Goal: Information Seeking & Learning: Check status

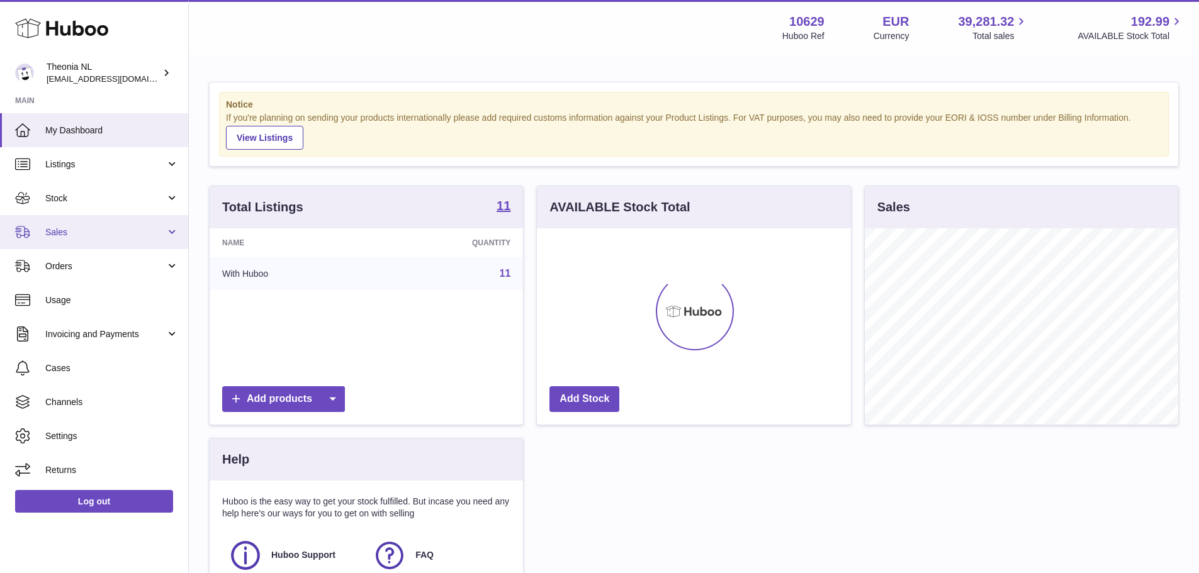
click at [61, 240] on link "Sales" at bounding box center [94, 232] width 188 height 34
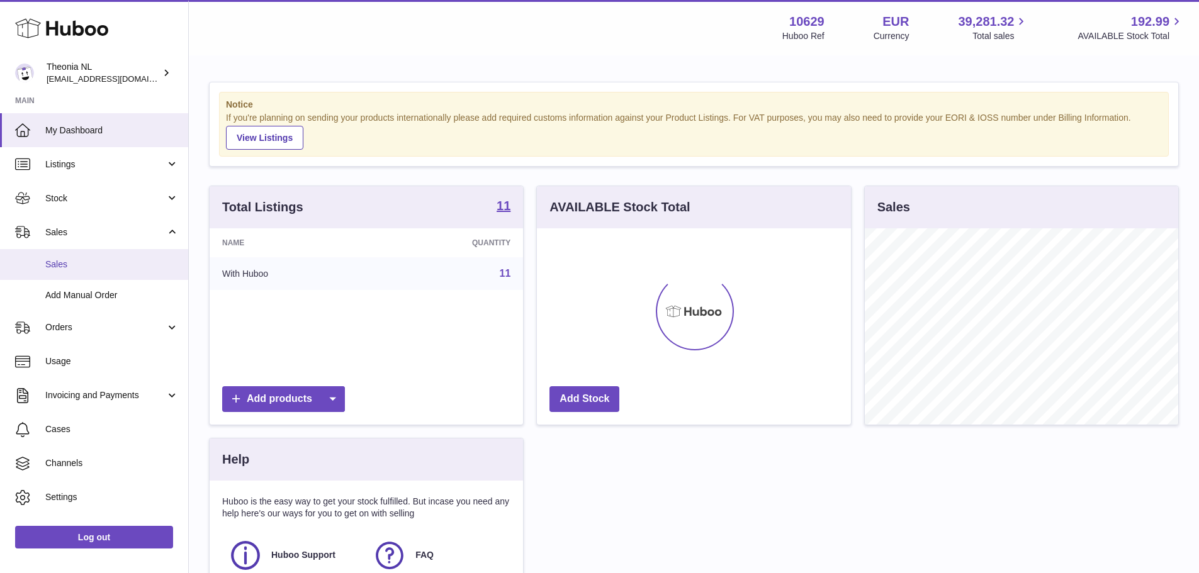
click at [70, 261] on span "Sales" at bounding box center [111, 265] width 133 height 12
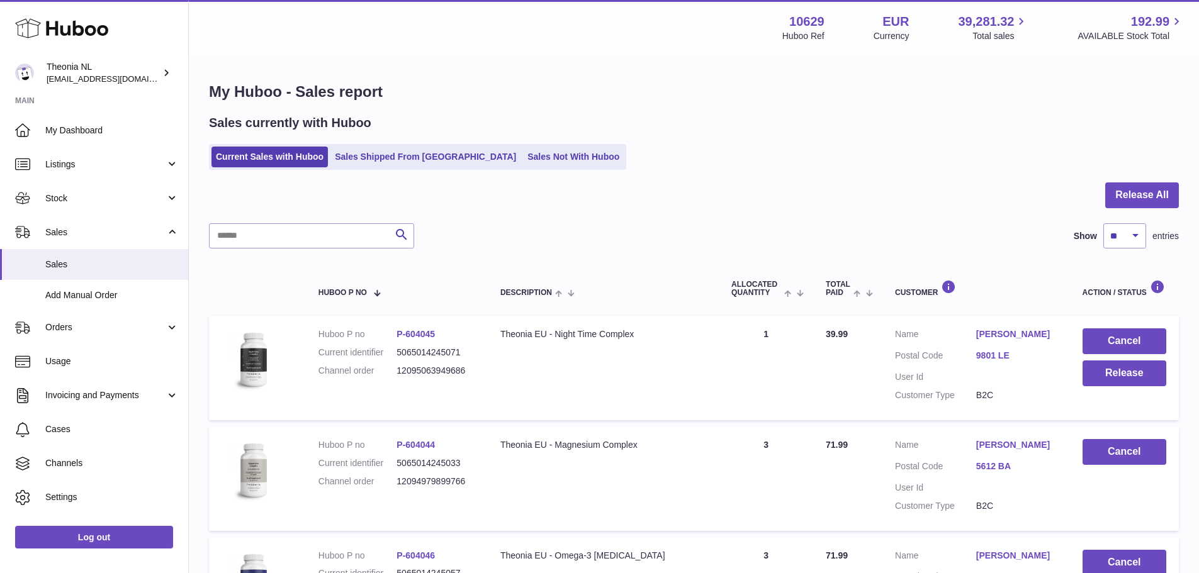
click at [81, 99] on strong "Main" at bounding box center [94, 105] width 188 height 18
click at [628, 158] on div "Current Sales with Huboo Sales Shipped From [GEOGRAPHIC_DATA] Sales Not With Hu…" at bounding box center [694, 157] width 970 height 26
click at [115, 534] on link "Log out" at bounding box center [94, 537] width 158 height 23
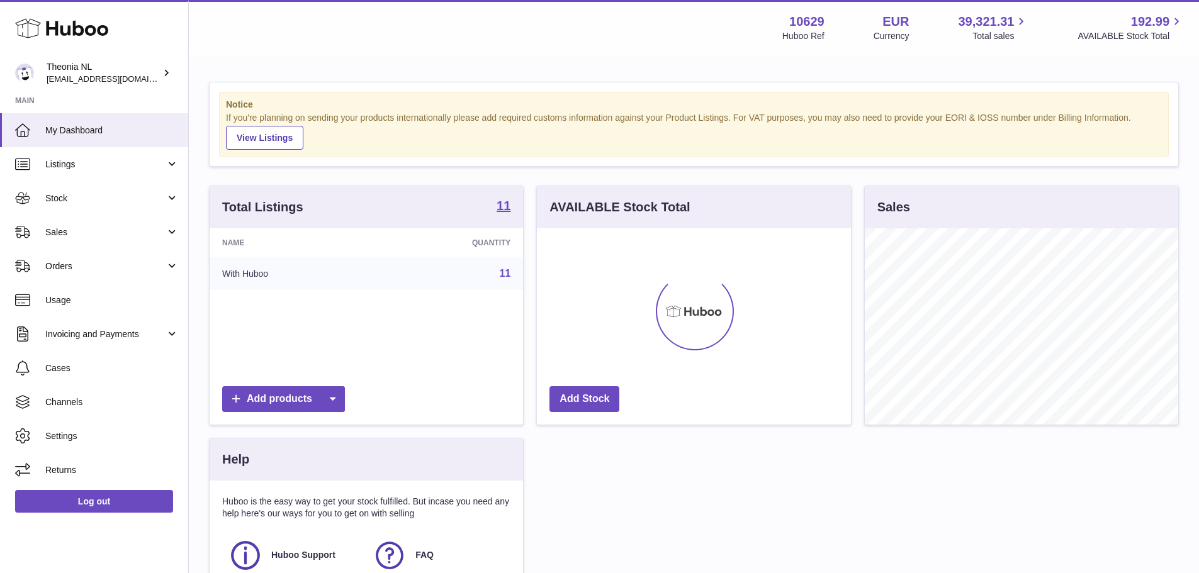
scroll to position [196, 314]
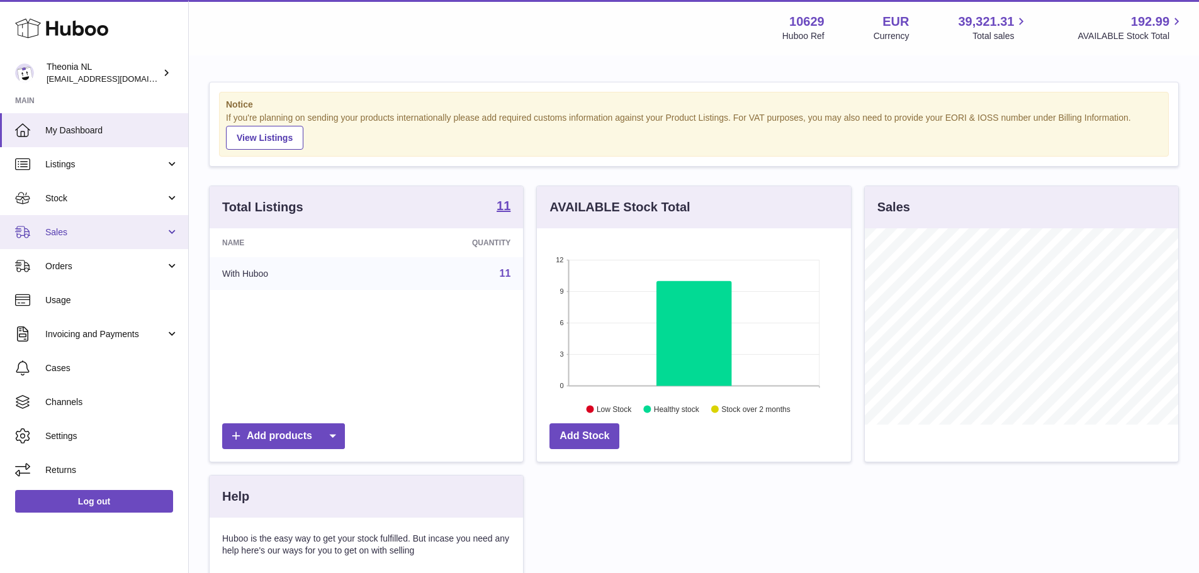
click at [70, 235] on span "Sales" at bounding box center [105, 233] width 120 height 12
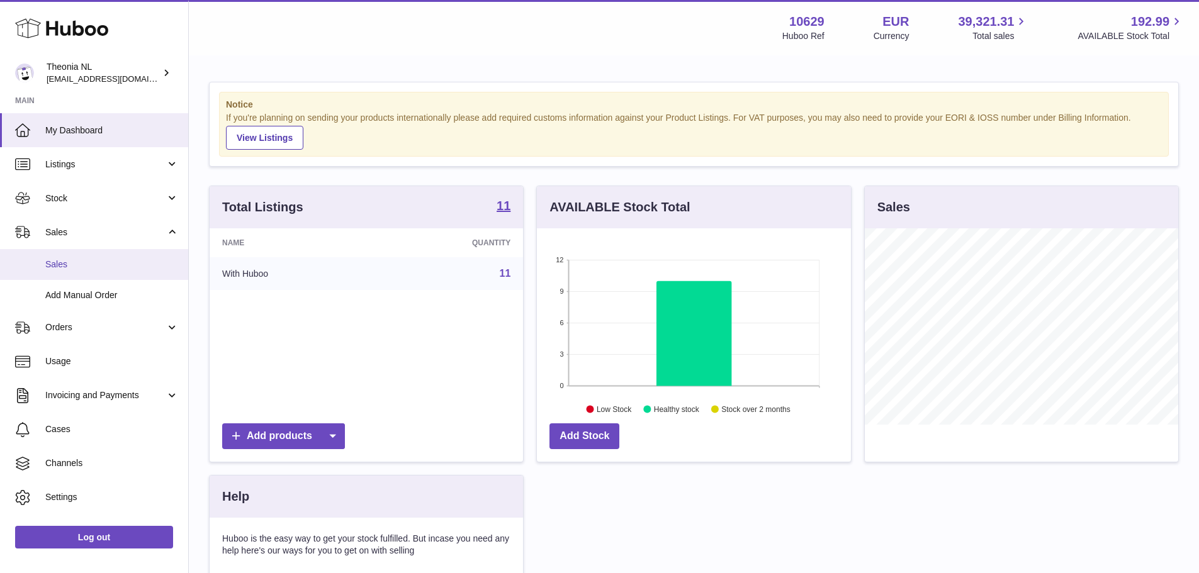
click at [72, 266] on span "Sales" at bounding box center [111, 265] width 133 height 12
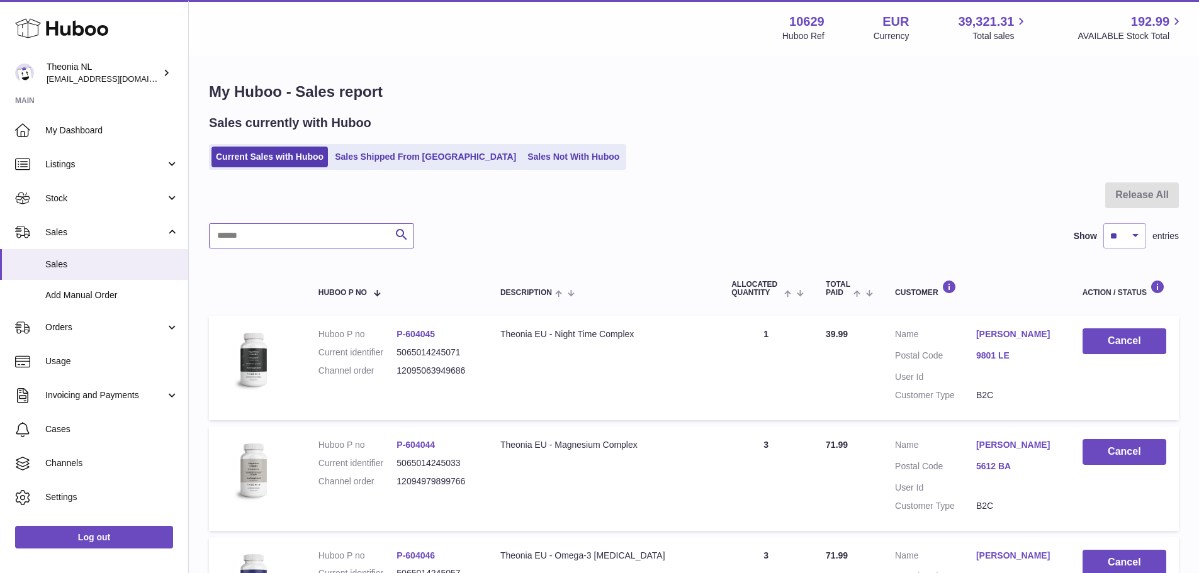
click at [291, 238] on input "text" at bounding box center [311, 235] width 205 height 25
paste input "**********"
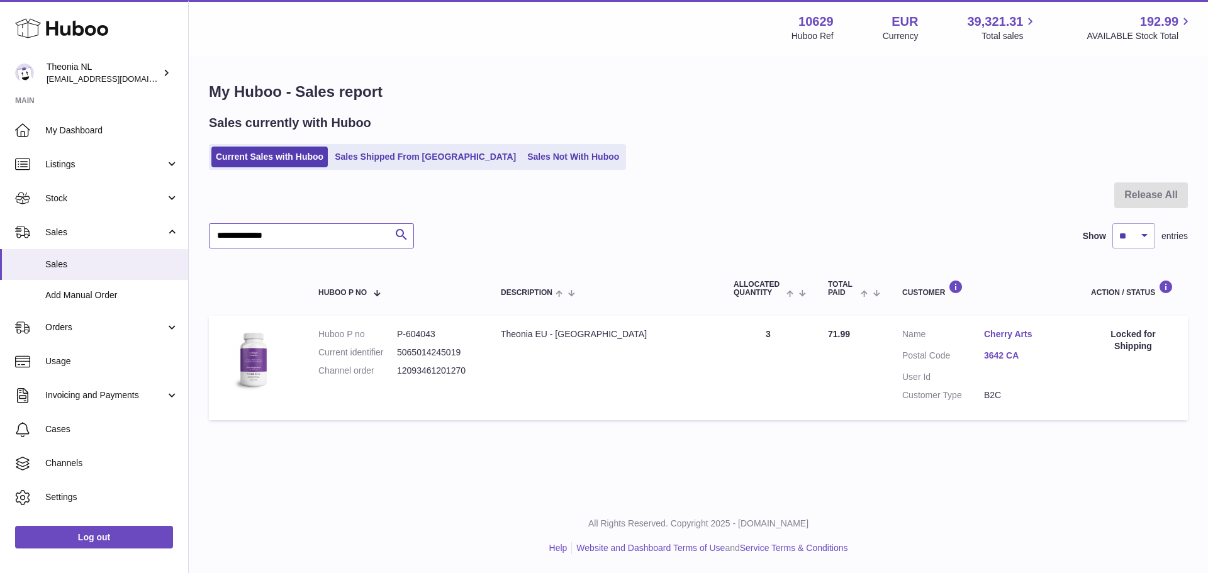
type input "**********"
click at [1007, 333] on link "Cherry Arts" at bounding box center [1025, 334] width 82 height 12
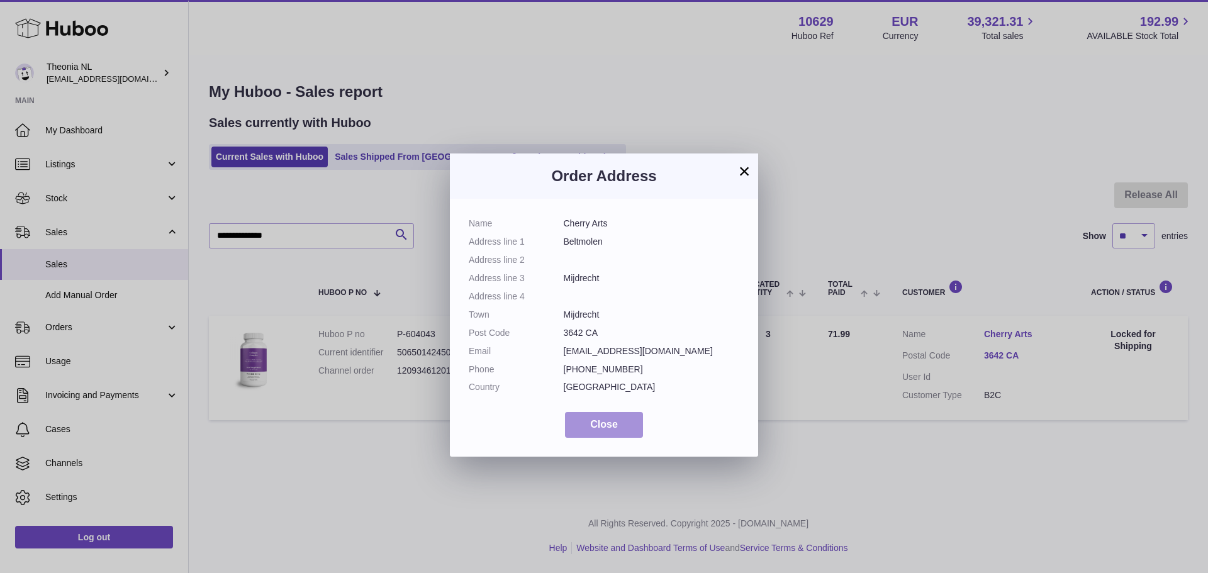
click at [604, 426] on span "Close" at bounding box center [604, 424] width 28 height 11
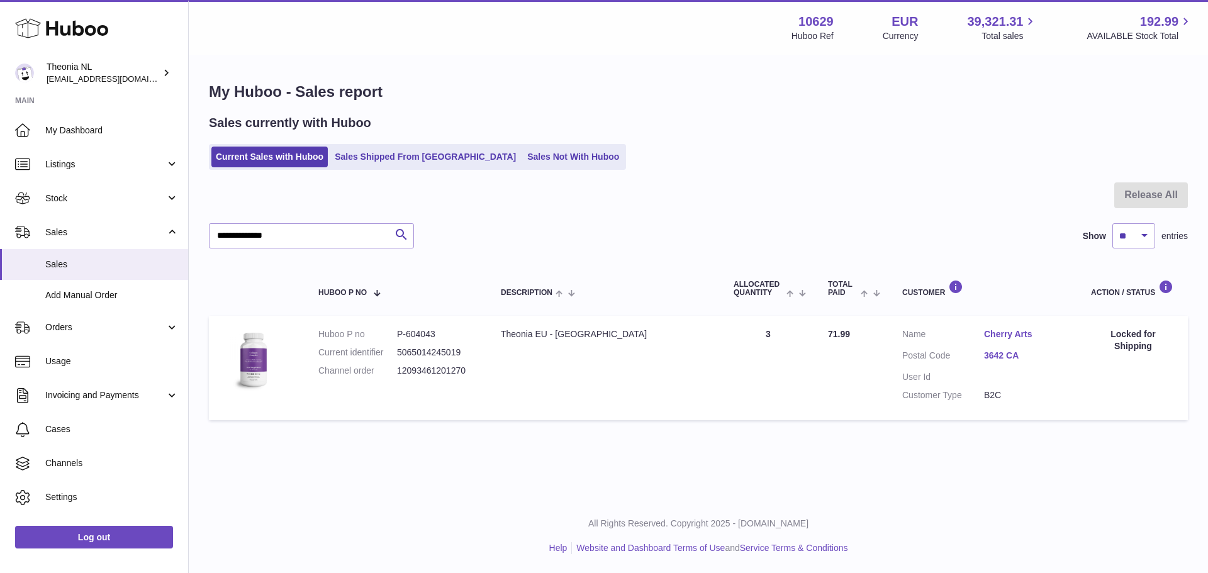
click at [687, 119] on div "Sales currently with Huboo" at bounding box center [698, 123] width 979 height 17
